Goal: Transaction & Acquisition: Purchase product/service

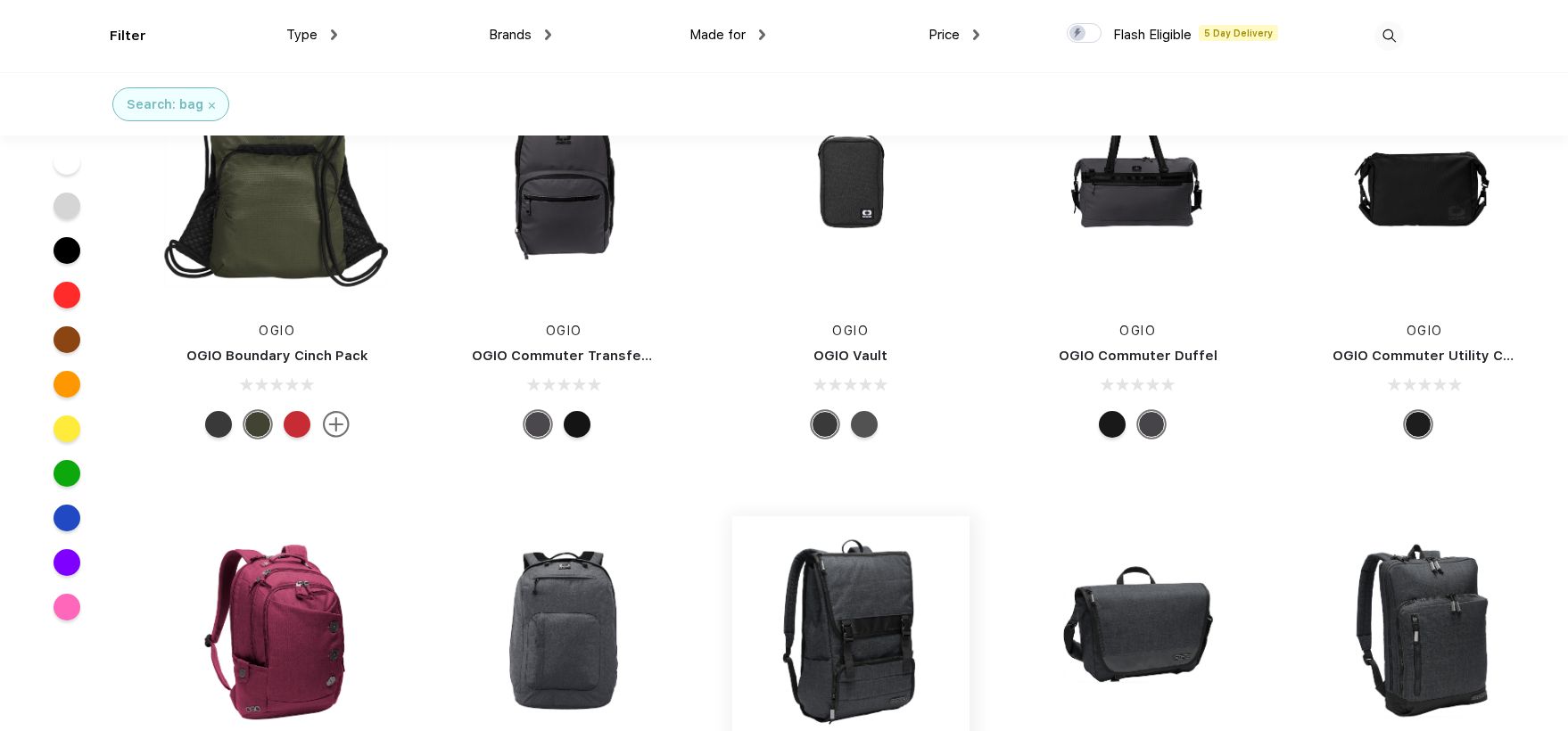
scroll to position [11306, 0]
